Goal: Task Accomplishment & Management: Manage account settings

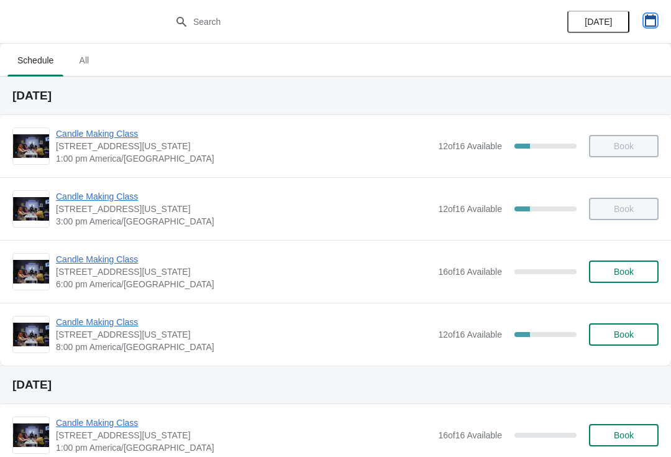
click at [649, 22] on icon "button" at bounding box center [650, 20] width 12 height 12
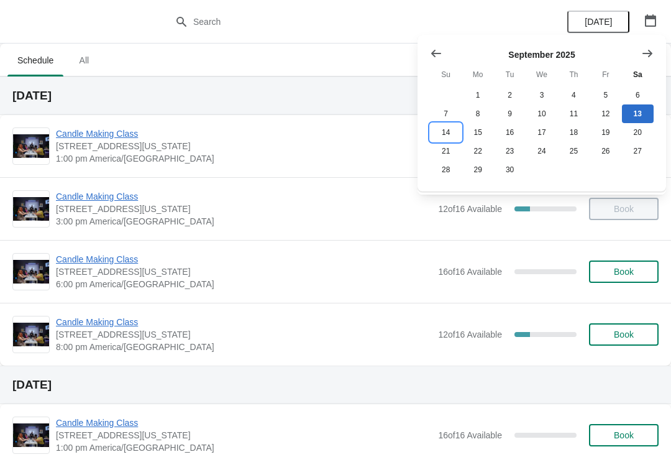
click at [450, 130] on button "14" at bounding box center [446, 132] width 32 height 19
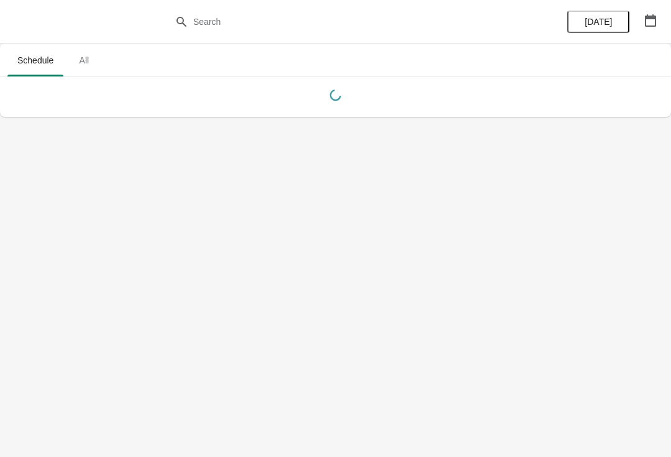
click at [661, 21] on button "button" at bounding box center [650, 20] width 22 height 22
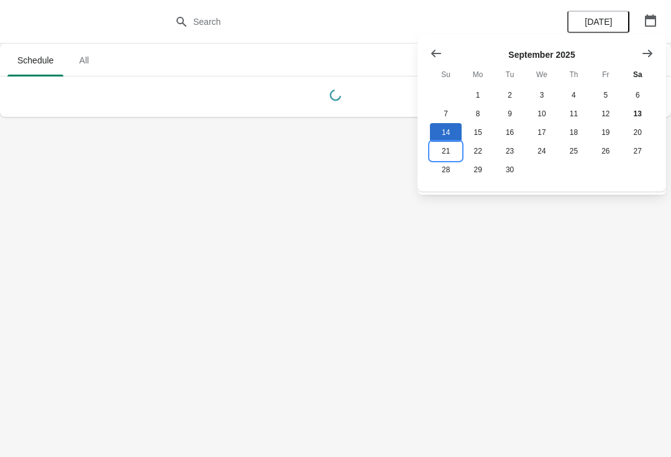
click at [442, 147] on button "21" at bounding box center [446, 151] width 32 height 19
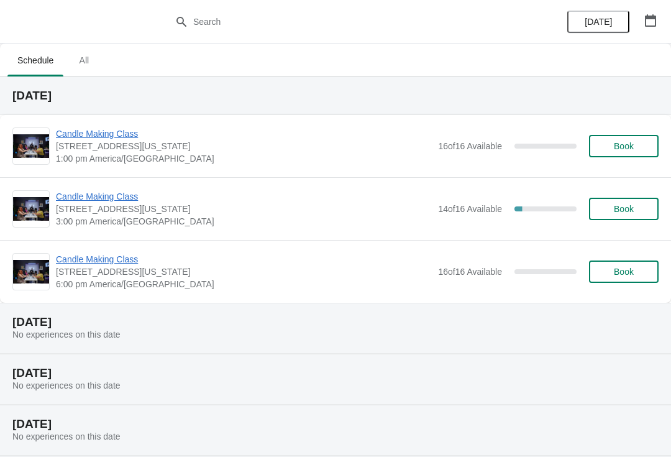
click at [103, 194] on span "Candle Making Class" at bounding box center [244, 196] width 376 height 12
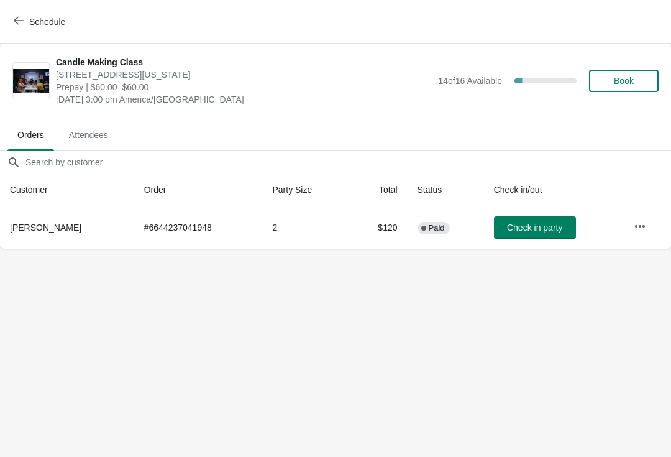
click at [648, 225] on button "button" at bounding box center [640, 226] width 22 height 22
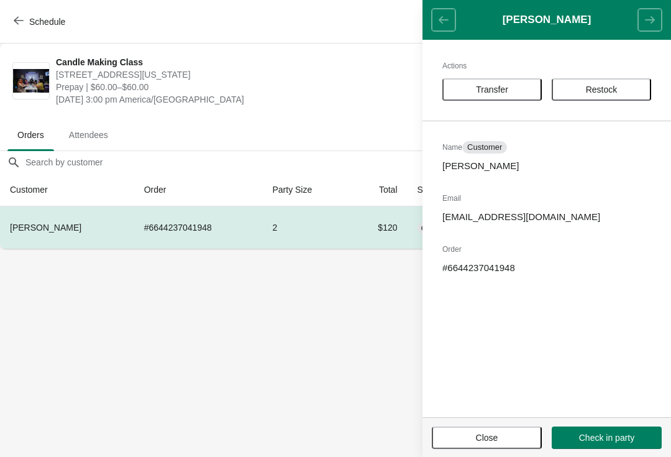
click at [492, 83] on button "Transfer" at bounding box center [491, 89] width 99 height 22
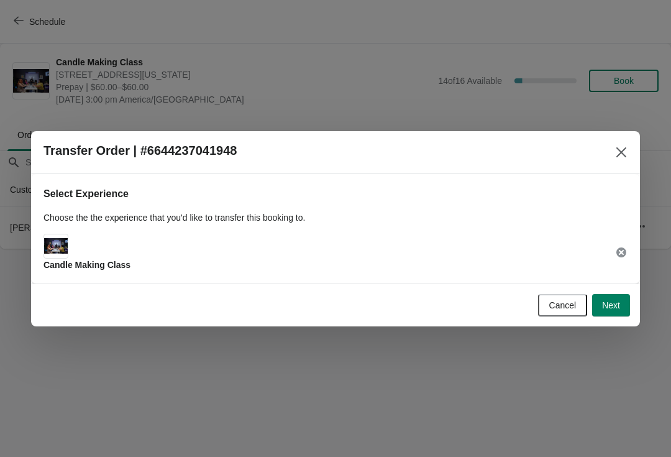
click at [613, 301] on span "Next" at bounding box center [611, 305] width 18 height 10
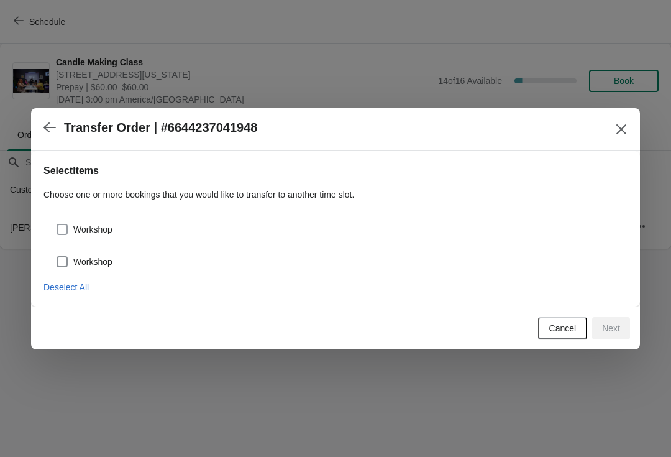
click at [94, 268] on label "Workshop" at bounding box center [84, 261] width 57 height 17
click at [57, 257] on input "Workshop" at bounding box center [57, 256] width 1 height 1
checkbox input "true"
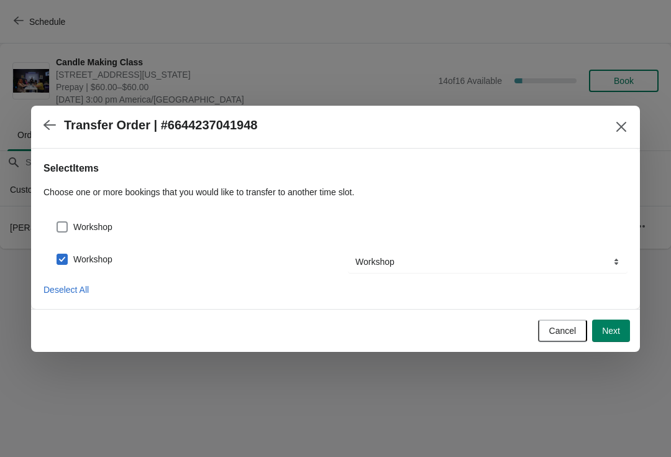
click at [101, 233] on label "Workshop" at bounding box center [84, 226] width 57 height 17
click at [57, 222] on input "Workshop" at bounding box center [57, 221] width 1 height 1
checkbox input "true"
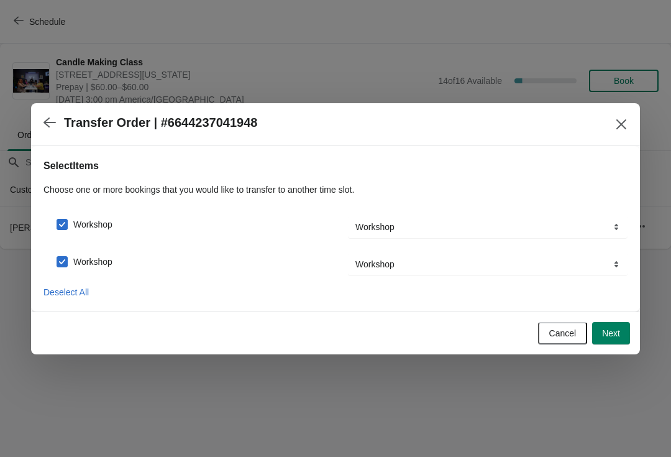
click at [625, 327] on button "Next" at bounding box center [611, 333] width 38 height 22
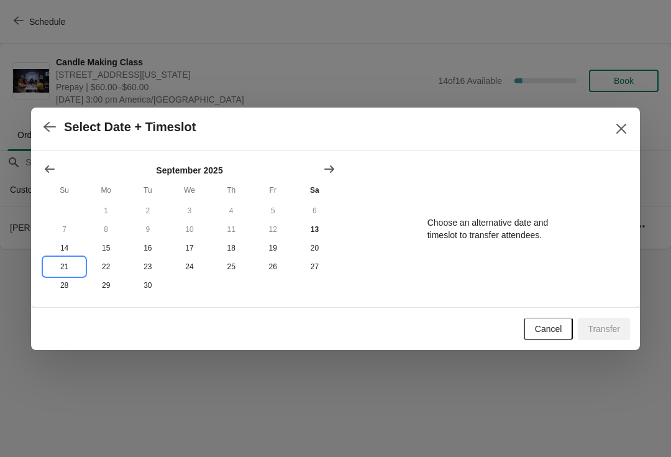
click at [60, 270] on button "21" at bounding box center [64, 266] width 42 height 19
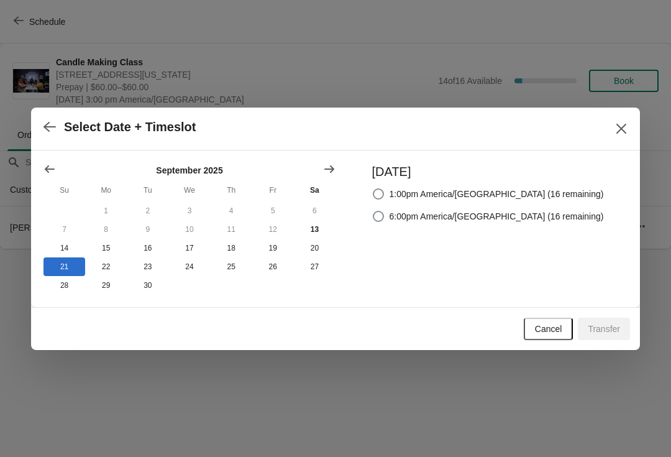
click at [398, 178] on div "[DATE] 1:00pm America/[GEOGRAPHIC_DATA] (16 remaining) 6:00pm America/[GEOGRAPH…" at bounding box center [488, 191] width 232 height 67
click at [384, 194] on span at bounding box center [378, 193] width 11 height 11
click at [373, 189] on input "1:00pm America/[GEOGRAPHIC_DATA] (16 remaining)" at bounding box center [373, 188] width 1 height 1
radio input "true"
click at [603, 333] on span "Transfer" at bounding box center [604, 329] width 32 height 10
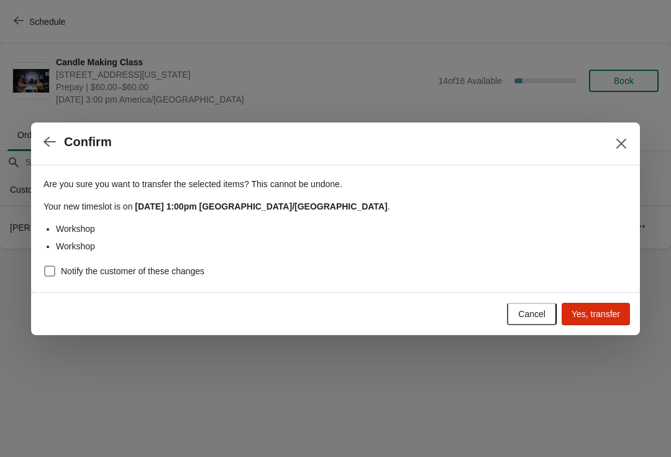
click at [65, 277] on label "Notify the customer of these changes" at bounding box center [123, 270] width 161 height 17
click at [45, 266] on input "Notify the customer of these changes" at bounding box center [44, 265] width 1 height 1
checkbox input "true"
click at [608, 312] on span "Yes, transfer" at bounding box center [596, 314] width 48 height 10
